Goal: Task Accomplishment & Management: Manage account settings

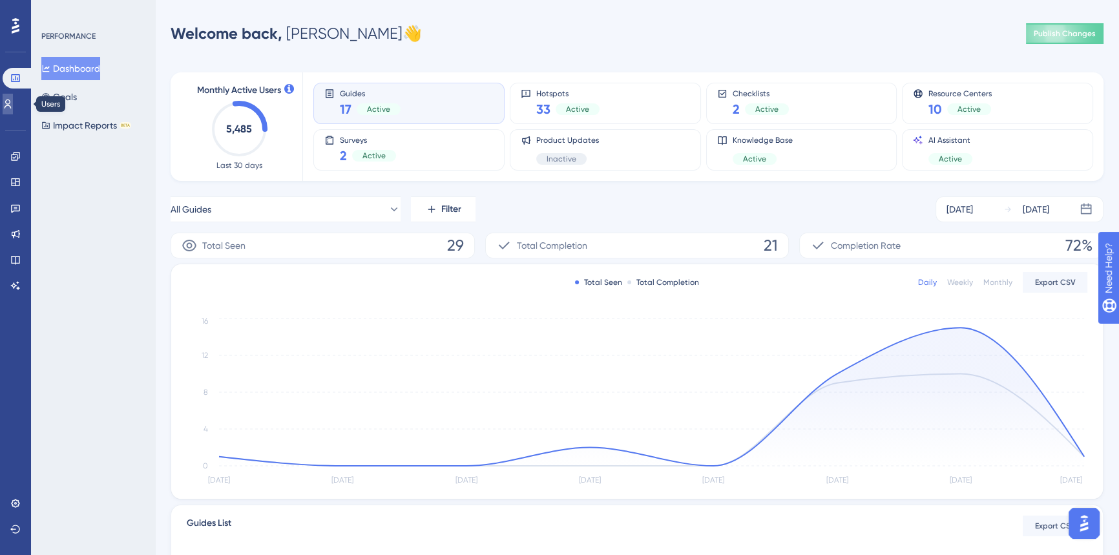
click at [12, 109] on link at bounding box center [8, 104] width 10 height 21
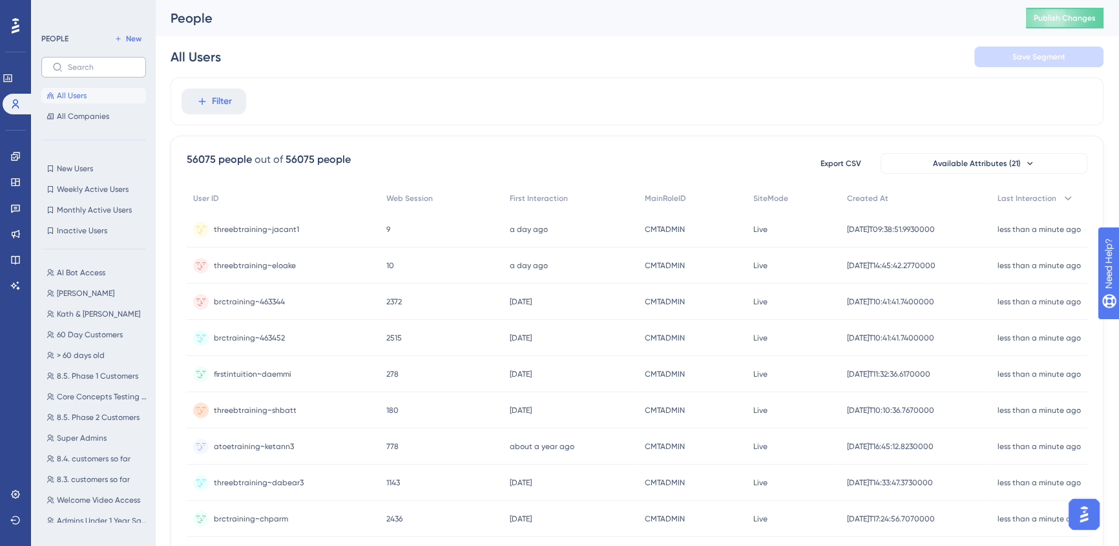
click at [119, 72] on label at bounding box center [93, 67] width 105 height 21
click at [119, 72] on input "text" at bounding box center [101, 67] width 67 height 9
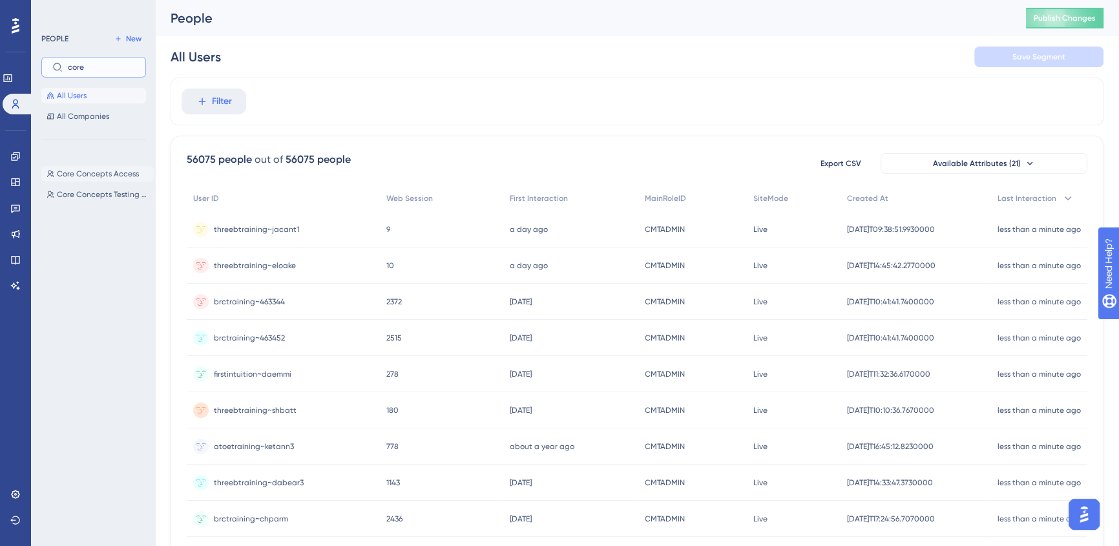
type input "core"
click at [101, 175] on span "Core Concepts Access" at bounding box center [98, 174] width 82 height 10
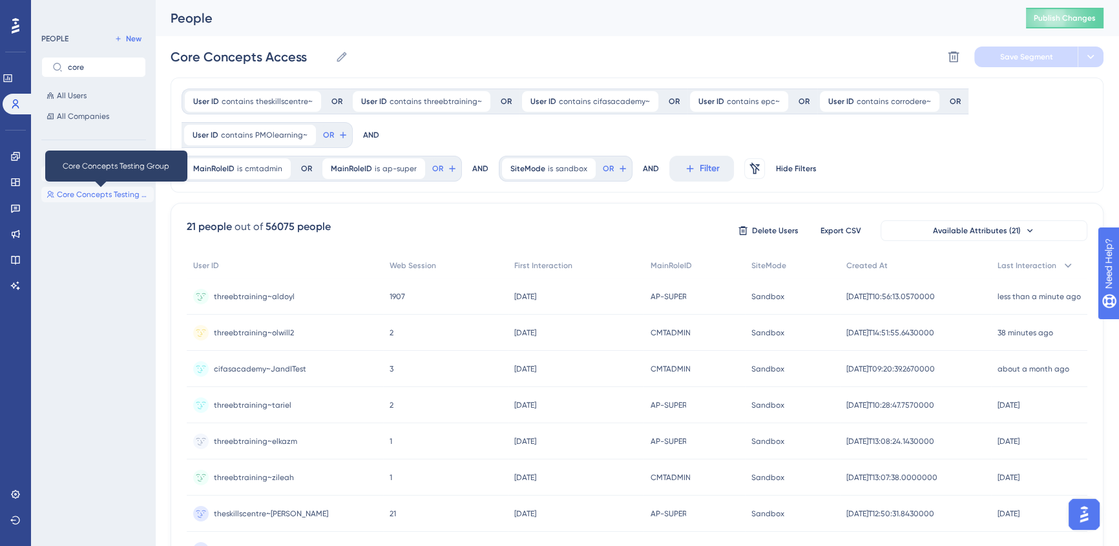
click at [82, 196] on span "Core Concepts Testing Group" at bounding box center [103, 194] width 92 height 10
type input "Core Concepts Testing Group"
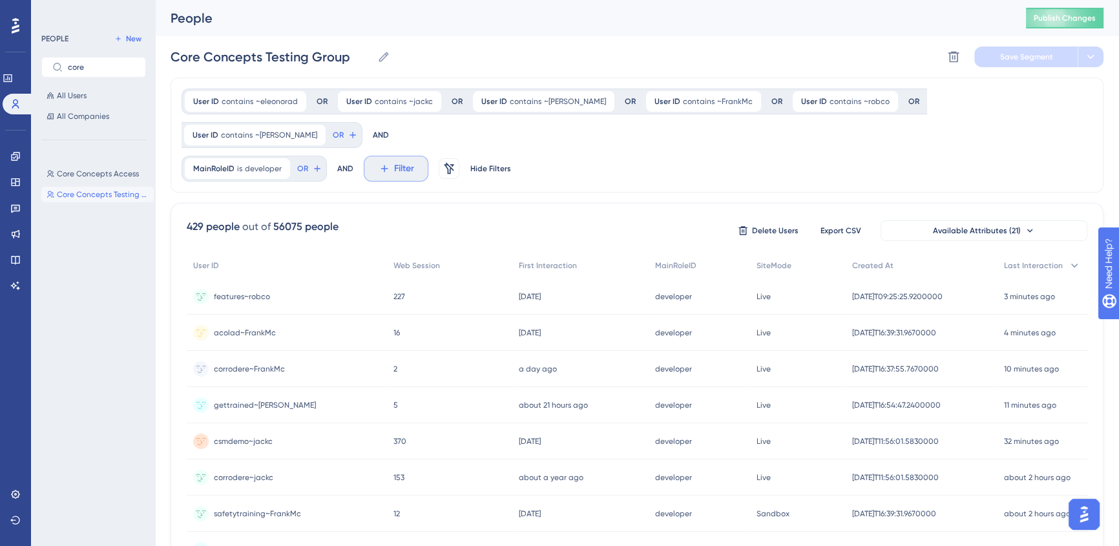
click at [385, 163] on icon at bounding box center [385, 169] width 12 height 12
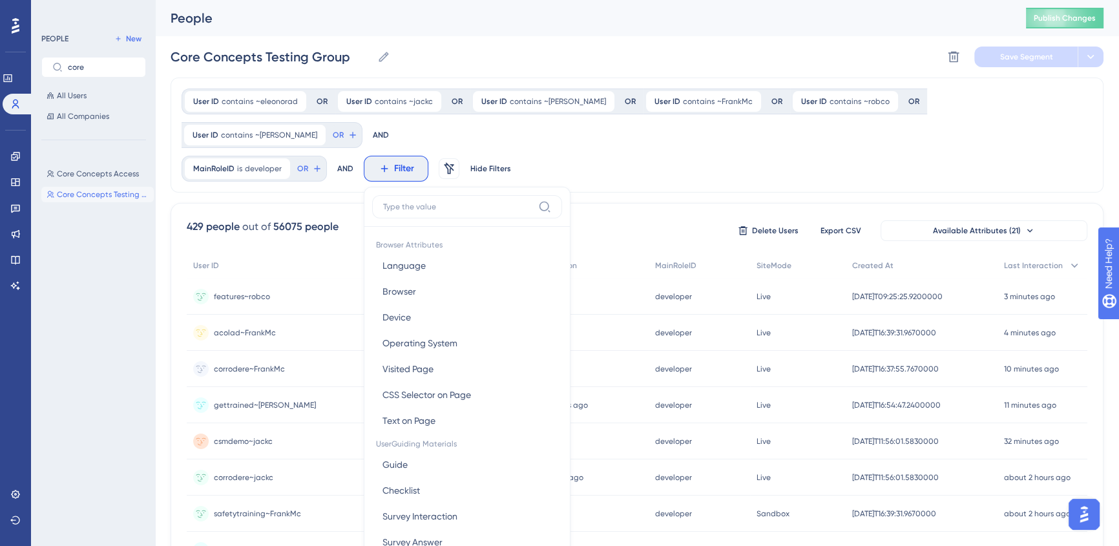
scroll to position [76, 0]
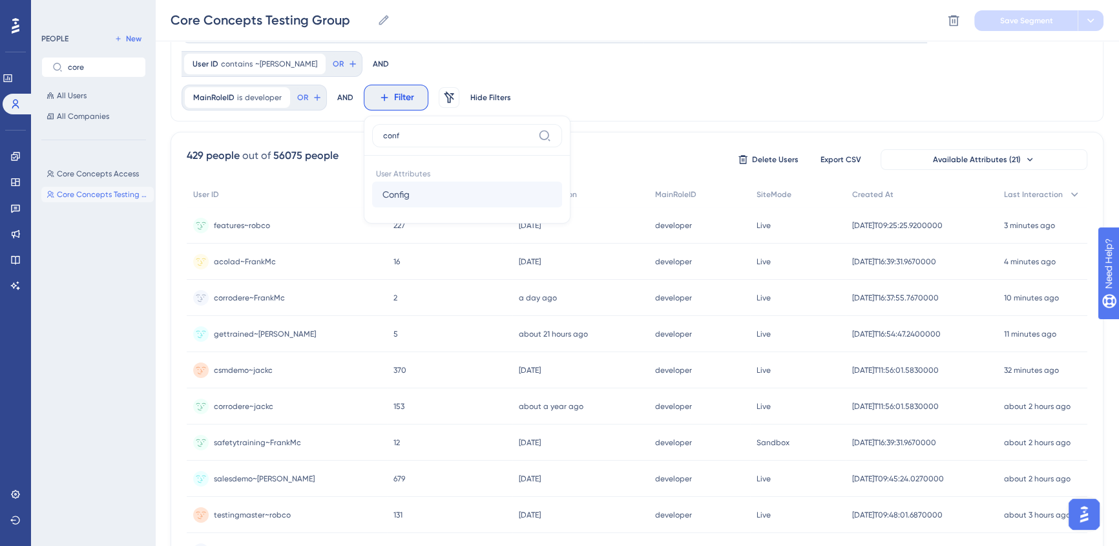
type input "conf"
click at [397, 187] on span "Config" at bounding box center [396, 195] width 27 height 16
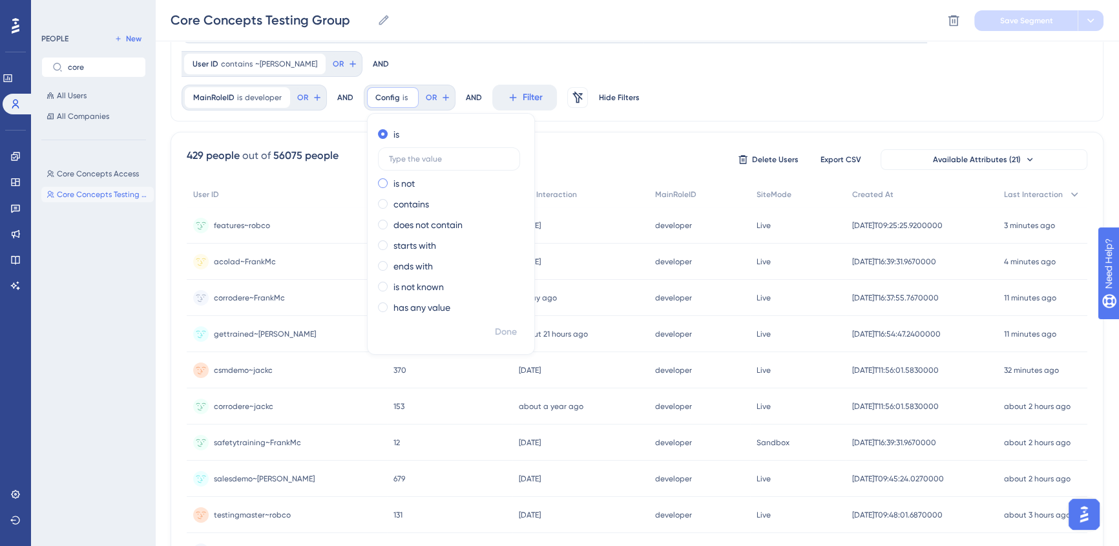
click at [401, 176] on label "is not" at bounding box center [404, 184] width 21 height 16
type input "features"
click at [513, 324] on span "Done" at bounding box center [506, 332] width 22 height 16
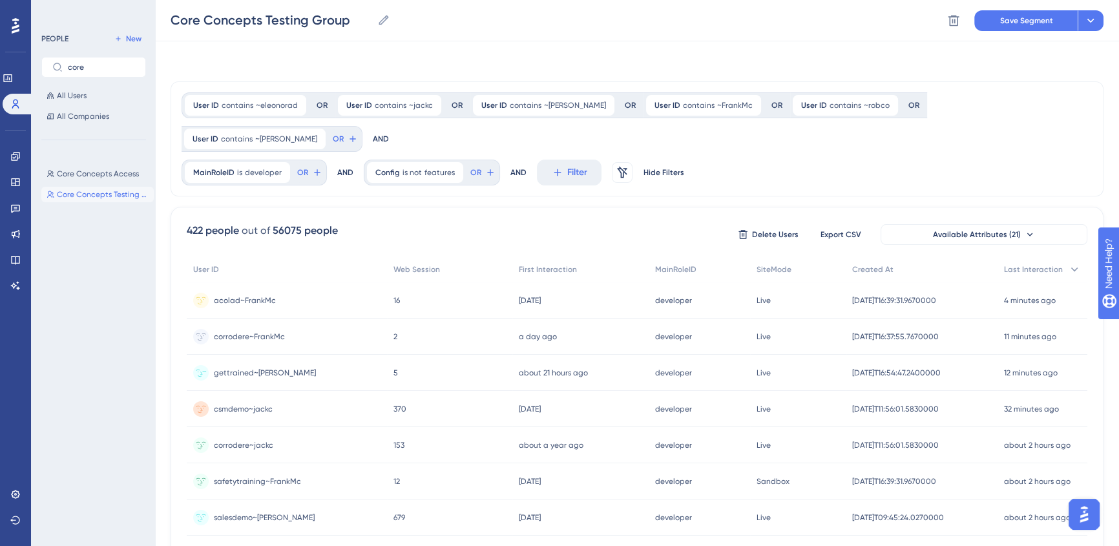
scroll to position [0, 0]
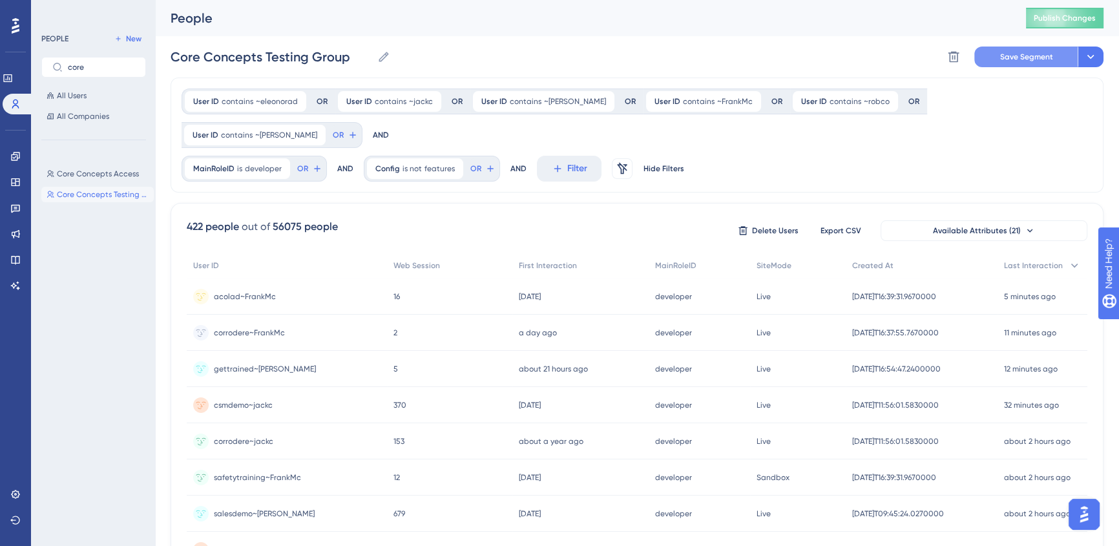
click at [1050, 52] on span "Save Segment" at bounding box center [1026, 57] width 53 height 10
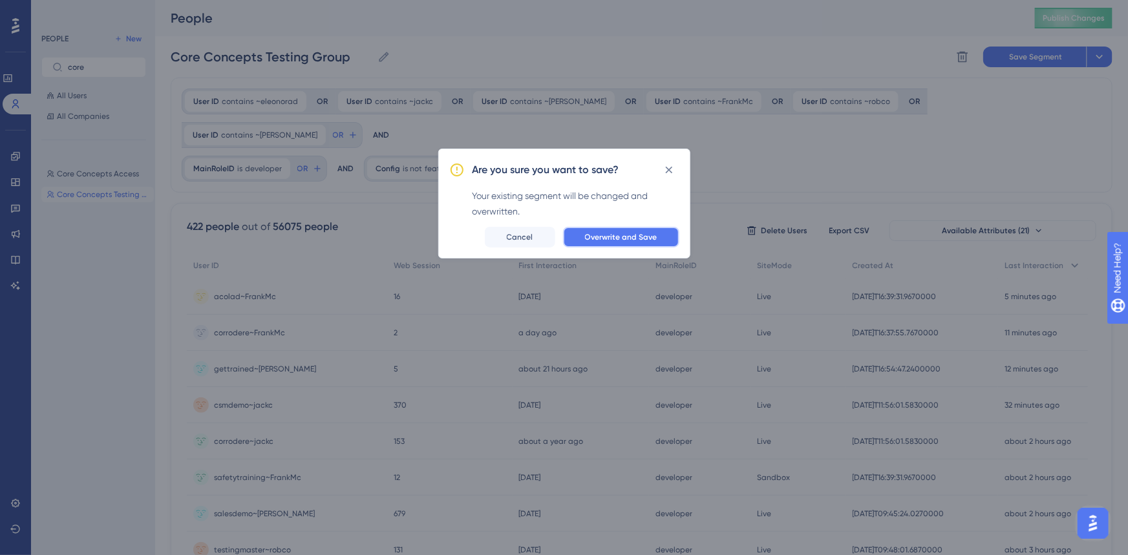
click at [631, 238] on span "Overwrite and Save" at bounding box center [621, 237] width 72 height 10
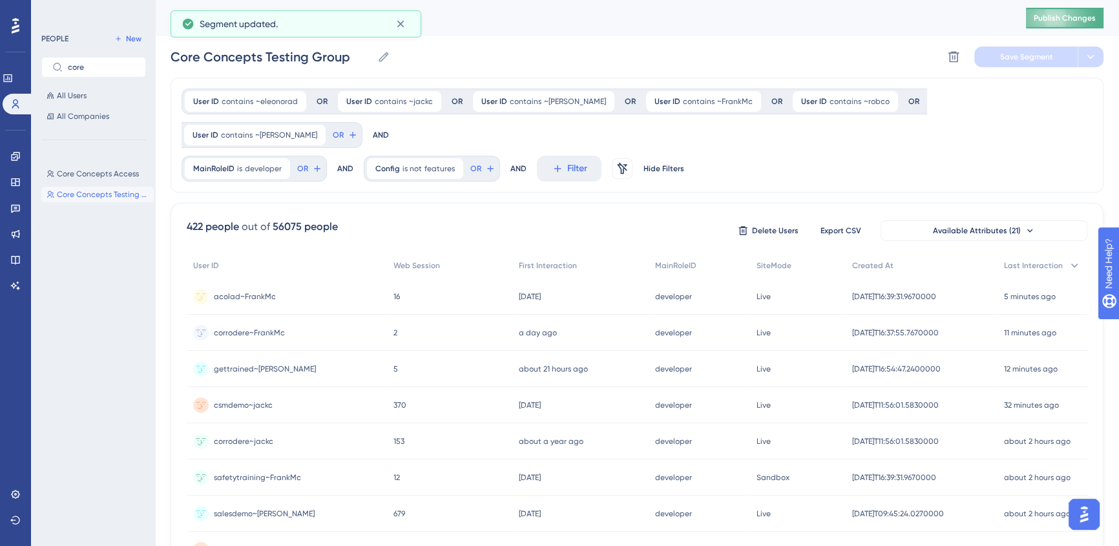
click at [1062, 21] on span "Publish Changes" at bounding box center [1065, 18] width 62 height 10
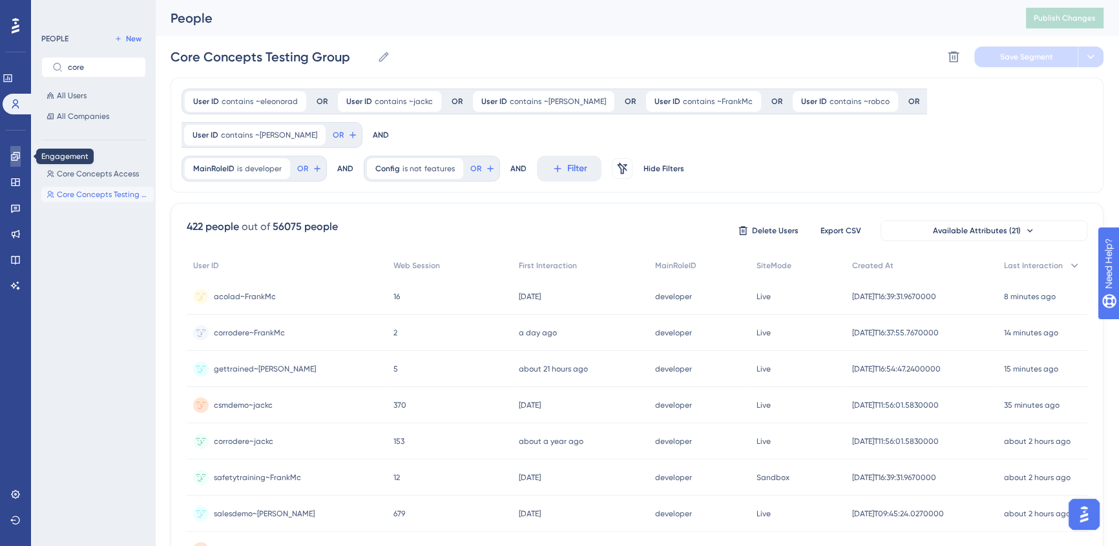
click at [12, 160] on icon at bounding box center [15, 156] width 8 height 8
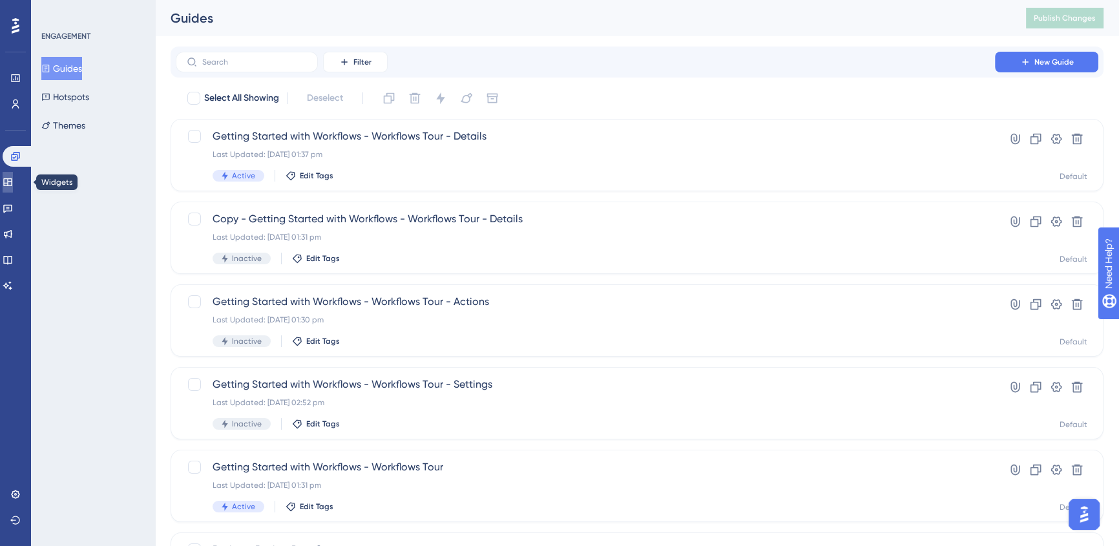
click at [13, 179] on link at bounding box center [8, 182] width 10 height 21
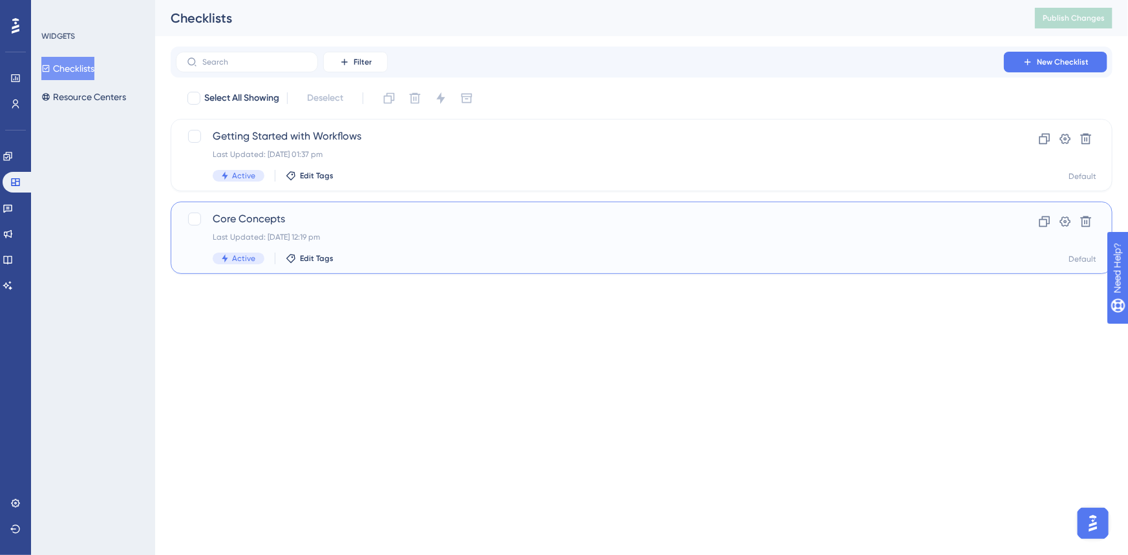
click at [317, 222] on span "Core Concepts" at bounding box center [590, 219] width 754 height 16
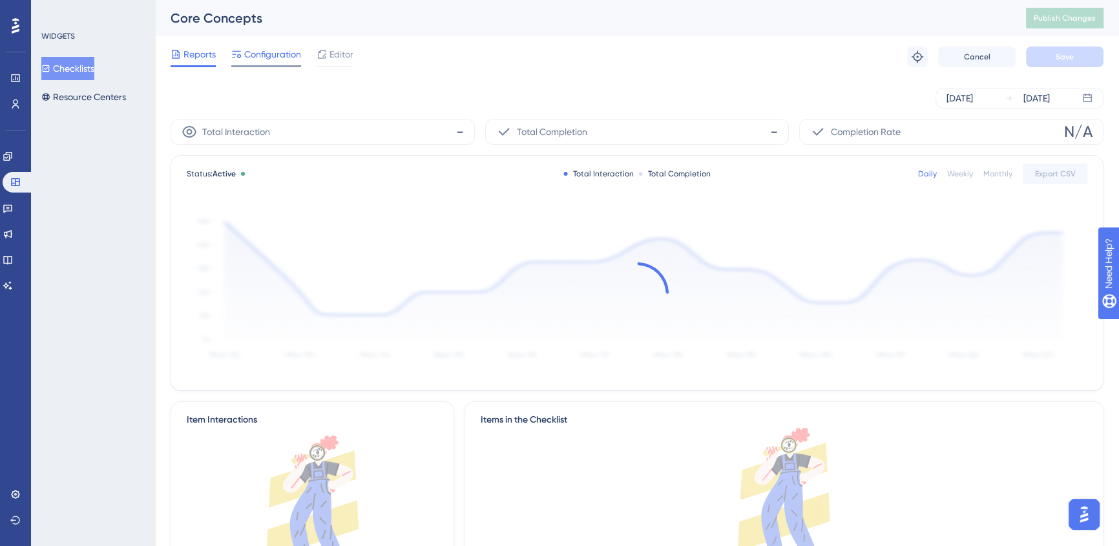
click at [280, 56] on span "Configuration" at bounding box center [272, 55] width 57 height 16
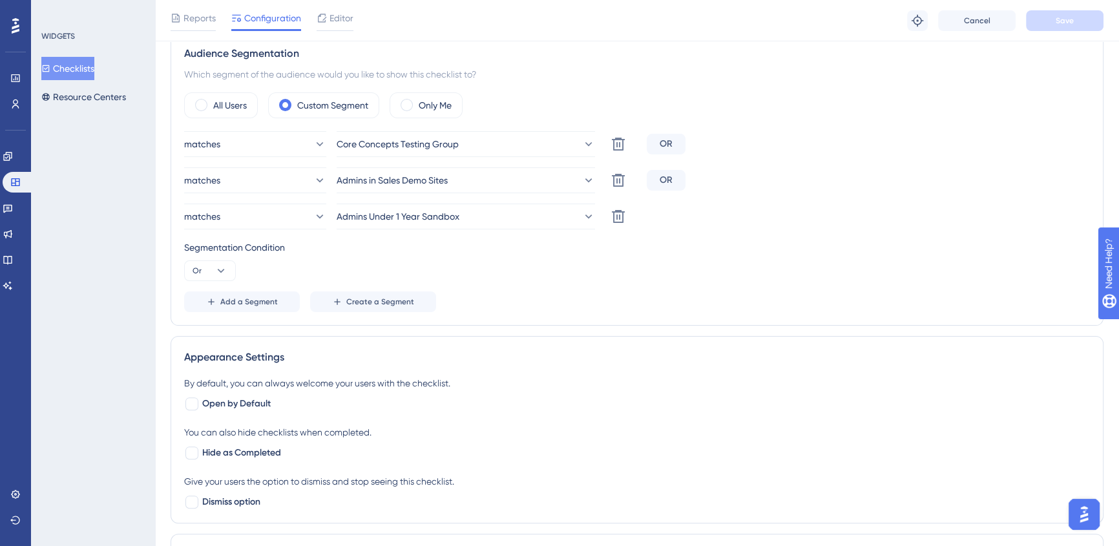
scroll to position [411, 0]
